Goal: Task Accomplishment & Management: Use online tool/utility

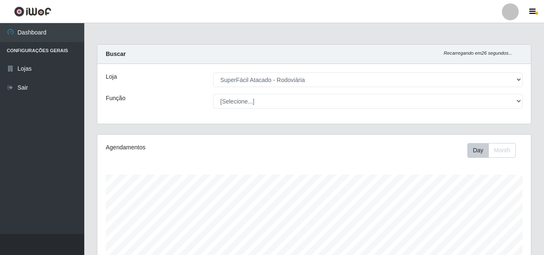
select select "400"
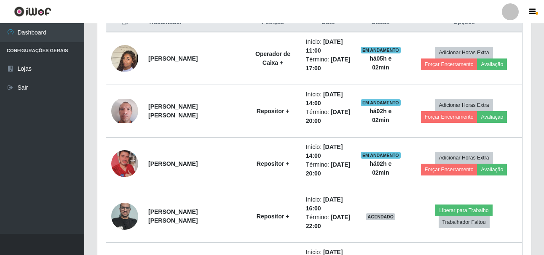
scroll to position [175, 433]
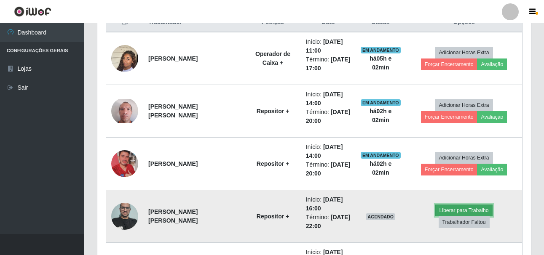
click at [452, 217] on button "Liberar para Trabalho" at bounding box center [463, 211] width 57 height 12
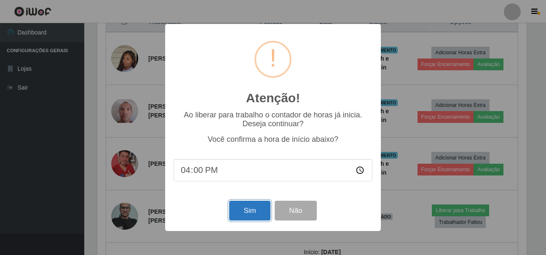
click at [256, 219] on button "Sim" at bounding box center [249, 211] width 41 height 20
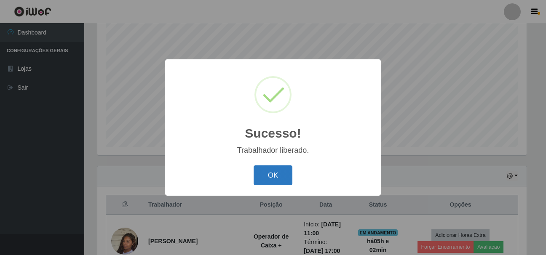
click at [273, 178] on button "OK" at bounding box center [273, 176] width 39 height 20
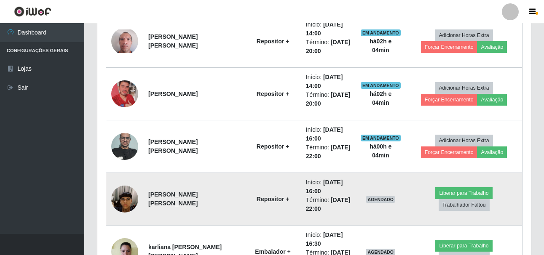
scroll to position [449, 0]
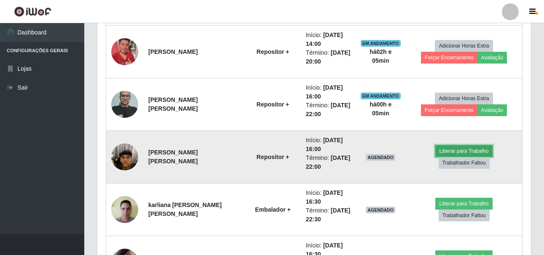
click at [444, 157] on button "Liberar para Trabalho" at bounding box center [463, 151] width 57 height 12
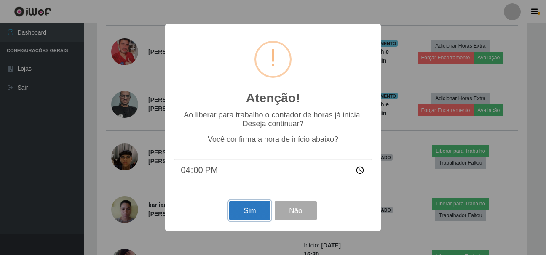
click at [257, 215] on button "Sim" at bounding box center [249, 211] width 41 height 20
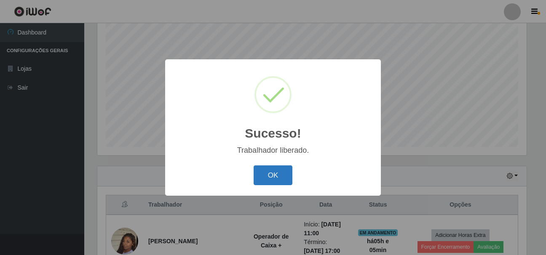
click at [279, 180] on button "OK" at bounding box center [273, 176] width 39 height 20
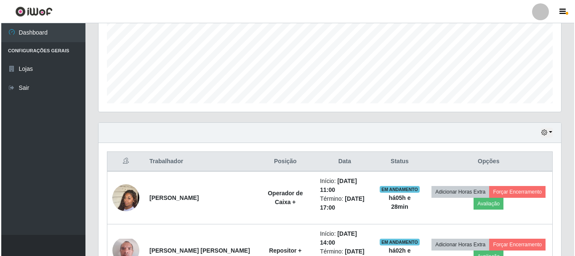
scroll to position [281, 0]
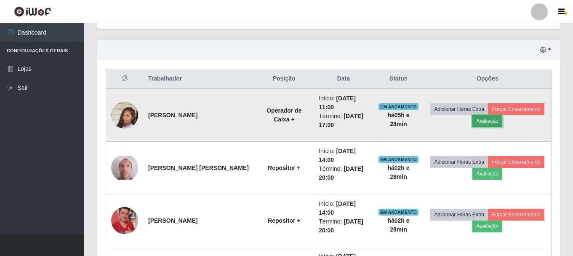
click at [487, 126] on button "Avaliação" at bounding box center [488, 121] width 30 height 12
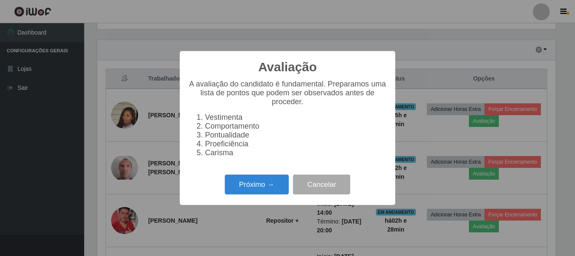
scroll to position [175, 459]
drag, startPoint x: 235, startPoint y: 198, endPoint x: 240, endPoint y: 189, distance: 10.4
click at [240, 189] on button "Próximo →" at bounding box center [257, 184] width 64 height 20
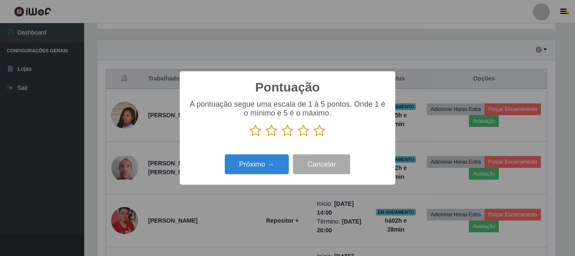
scroll to position [421046, 420762]
click at [322, 131] on icon at bounding box center [320, 130] width 12 height 13
click at [314, 137] on input "radio" at bounding box center [314, 137] width 0 height 0
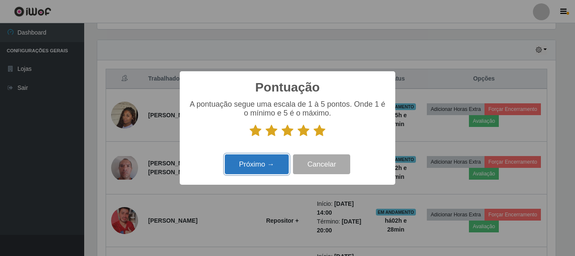
click at [265, 164] on button "Próximo →" at bounding box center [257, 164] width 64 height 20
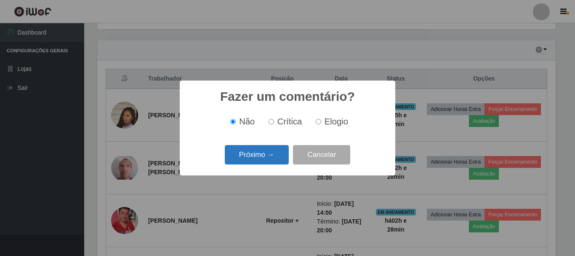
click at [266, 152] on button "Próximo →" at bounding box center [257, 155] width 64 height 20
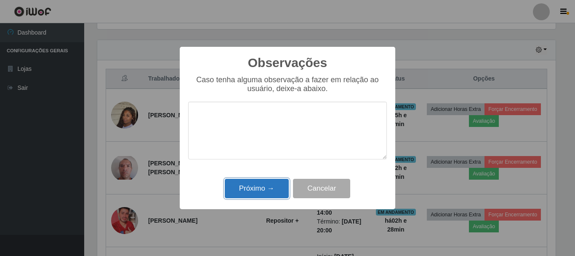
click at [266, 188] on button "Próximo →" at bounding box center [257, 189] width 64 height 20
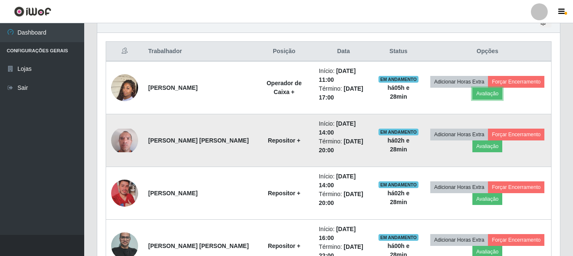
scroll to position [323, 0]
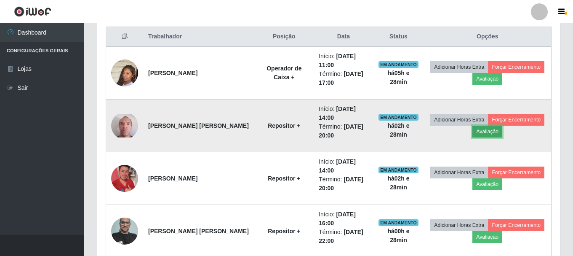
click at [482, 134] on button "Avaliação" at bounding box center [488, 132] width 30 height 12
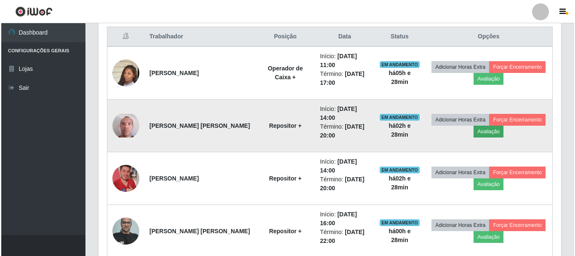
scroll to position [175, 459]
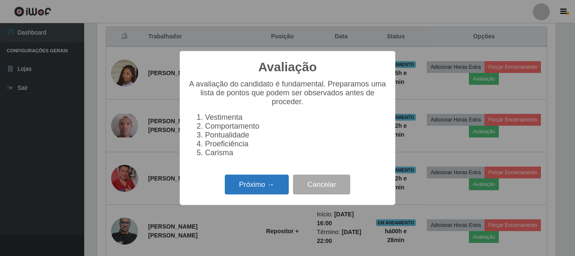
click at [259, 186] on button "Próximo →" at bounding box center [257, 184] width 64 height 20
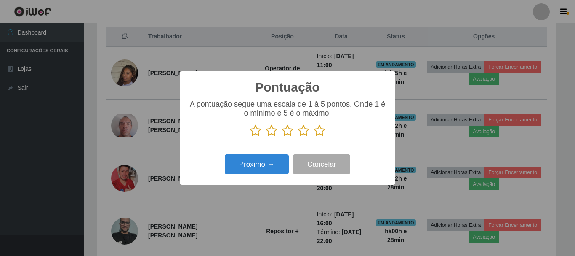
scroll to position [421046, 420762]
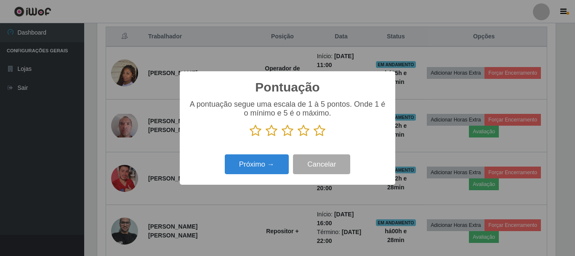
click at [320, 132] on icon at bounding box center [320, 130] width 12 height 13
click at [314, 137] on input "radio" at bounding box center [314, 137] width 0 height 0
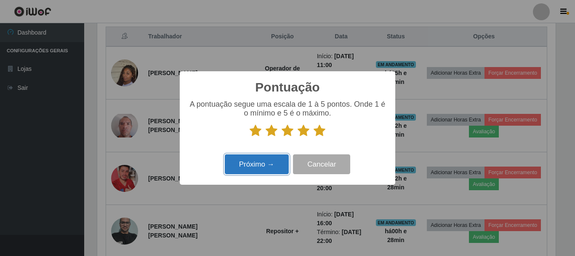
click at [251, 165] on button "Próximo →" at bounding box center [257, 164] width 64 height 20
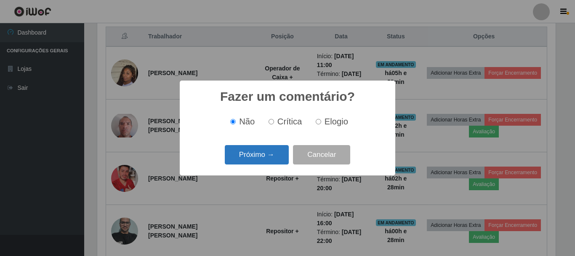
click at [245, 156] on button "Próximo →" at bounding box center [257, 155] width 64 height 20
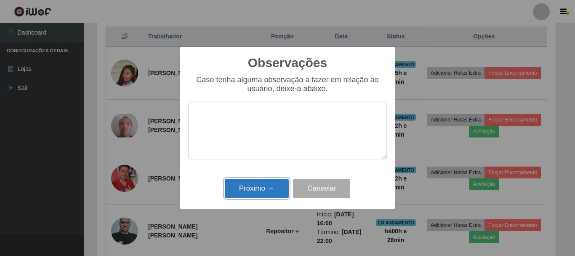
click at [257, 195] on button "Próximo →" at bounding box center [257, 189] width 64 height 20
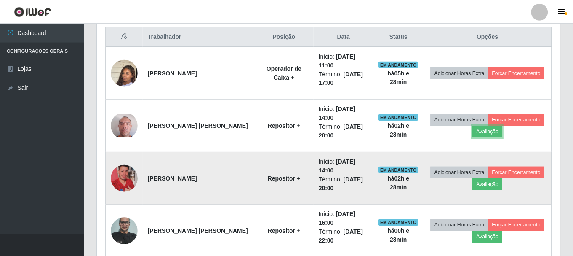
scroll to position [175, 463]
click at [479, 191] on td "Adicionar Horas Extra Forçar Encerramento Avaliação" at bounding box center [488, 178] width 128 height 53
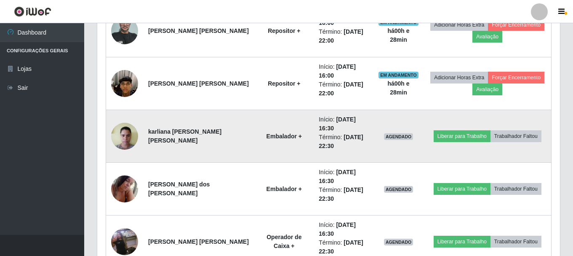
scroll to position [543, 0]
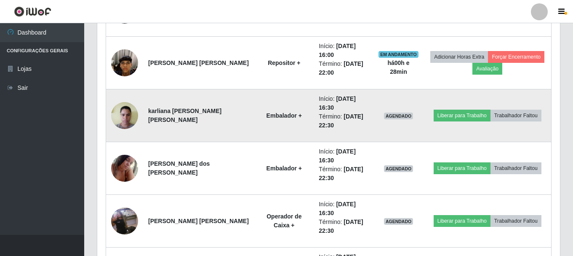
click at [439, 107] on td "Liberar para Trabalho Trabalhador Faltou" at bounding box center [488, 115] width 128 height 53
click at [440, 111] on button "Liberar para Trabalho" at bounding box center [462, 116] width 57 height 12
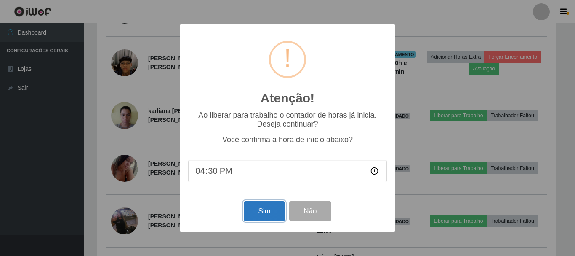
click at [273, 210] on button "Sim" at bounding box center [264, 211] width 41 height 20
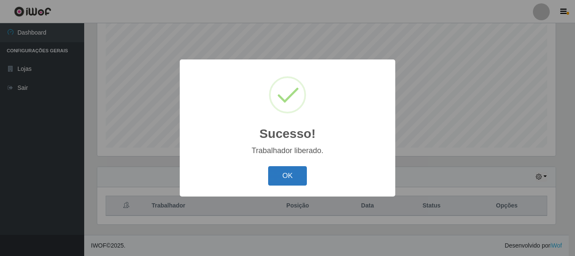
click at [279, 176] on button "OK" at bounding box center [287, 176] width 39 height 20
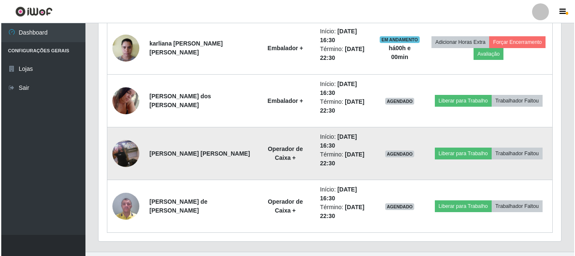
scroll to position [617, 0]
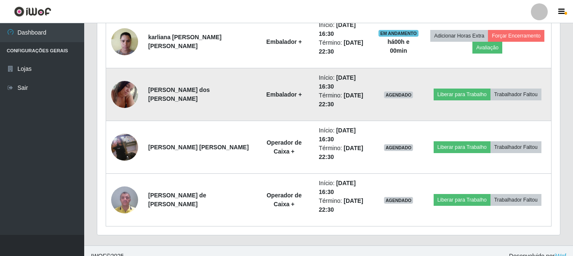
click at [129, 100] on img at bounding box center [124, 94] width 27 height 36
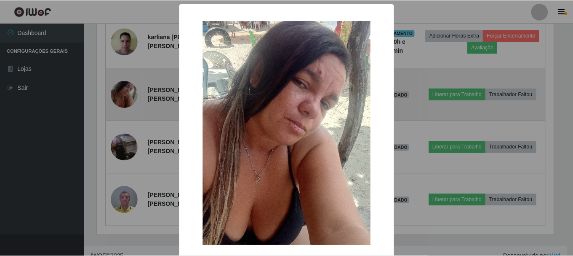
scroll to position [175, 459]
click at [129, 100] on div "× OK Cancel" at bounding box center [287, 128] width 575 height 256
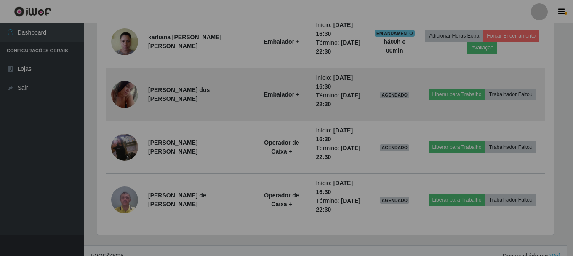
scroll to position [175, 463]
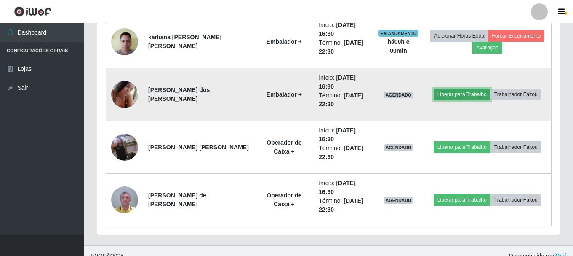
click at [467, 90] on button "Liberar para Trabalho" at bounding box center [462, 94] width 57 height 12
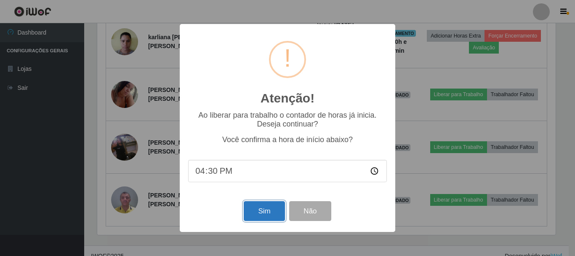
click at [259, 211] on button "Sim" at bounding box center [264, 211] width 41 height 20
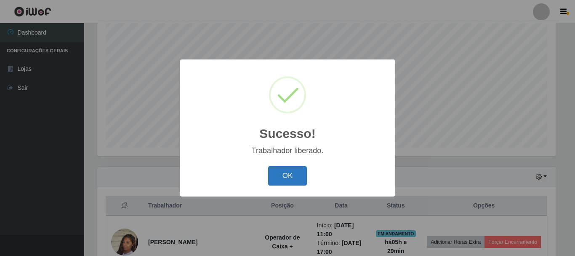
click at [285, 184] on button "OK" at bounding box center [287, 176] width 39 height 20
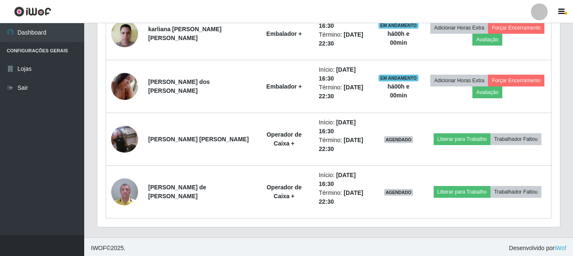
scroll to position [628, 0]
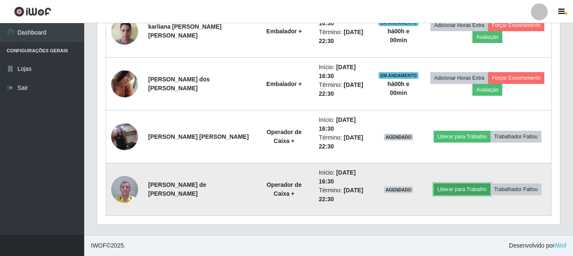
click at [455, 190] on button "Liberar para Trabalho" at bounding box center [462, 189] width 57 height 12
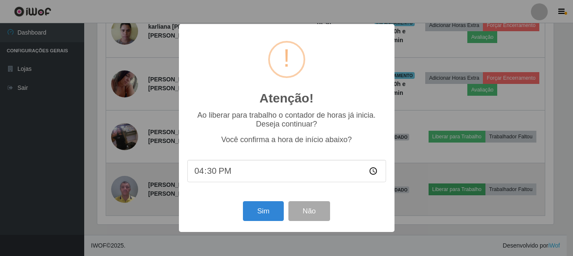
scroll to position [175, 459]
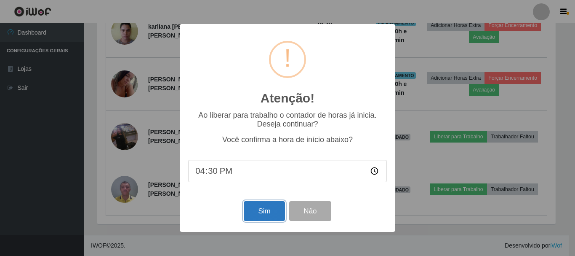
click at [266, 209] on button "Sim" at bounding box center [264, 211] width 41 height 20
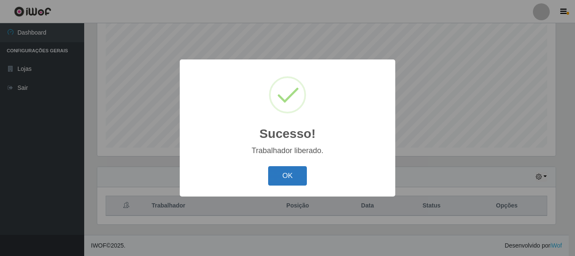
click at [295, 178] on button "OK" at bounding box center [287, 176] width 39 height 20
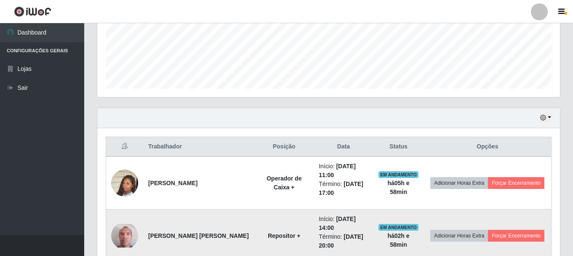
scroll to position [238, 0]
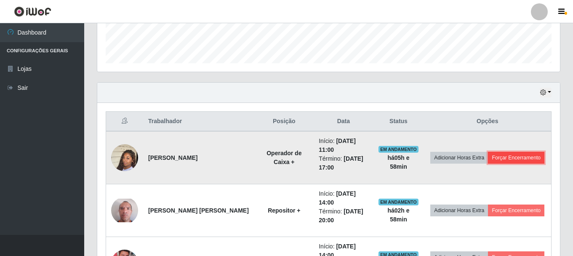
click at [523, 152] on button "Forçar Encerramento" at bounding box center [516, 158] width 56 height 12
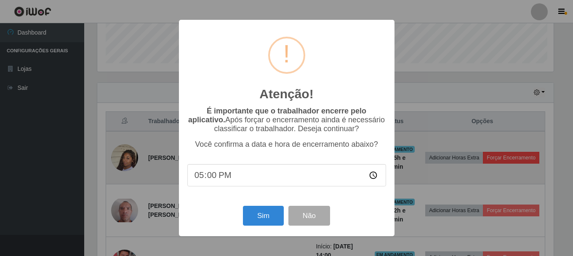
scroll to position [175, 459]
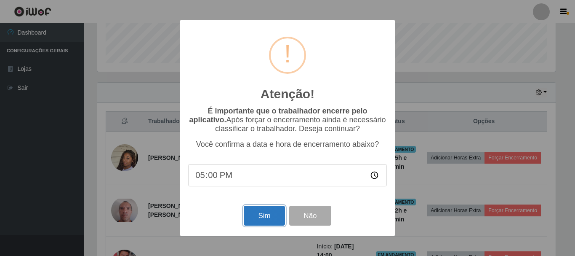
click at [269, 214] on button "Sim" at bounding box center [264, 216] width 41 height 20
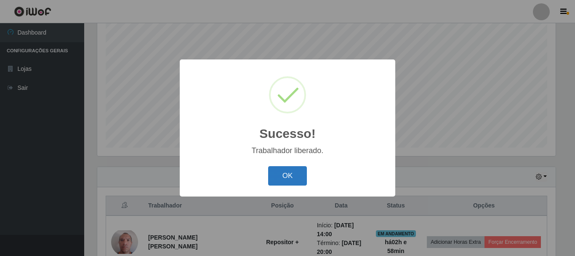
click at [289, 175] on button "OK" at bounding box center [287, 176] width 39 height 20
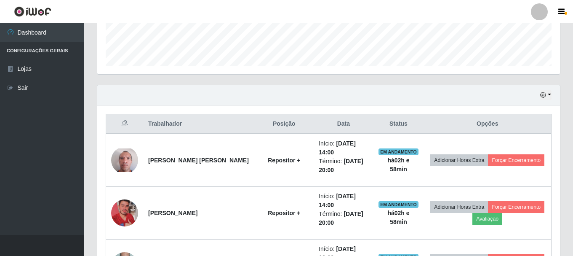
scroll to position [238, 0]
